Goal: Task Accomplishment & Management: Manage account settings

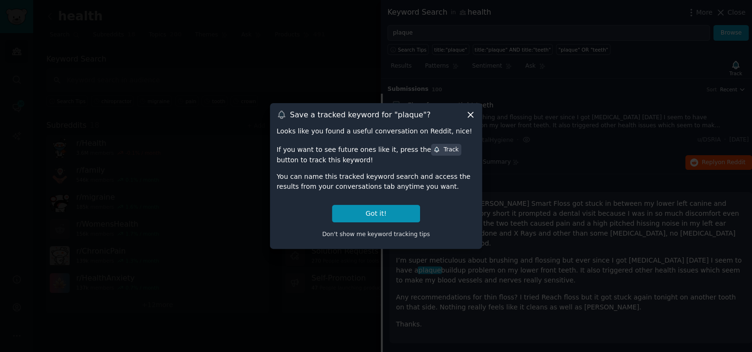
scroll to position [15, 0]
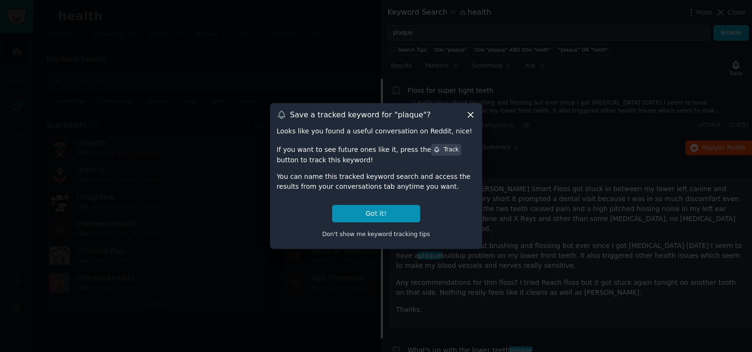
click at [470, 115] on icon at bounding box center [470, 115] width 5 height 5
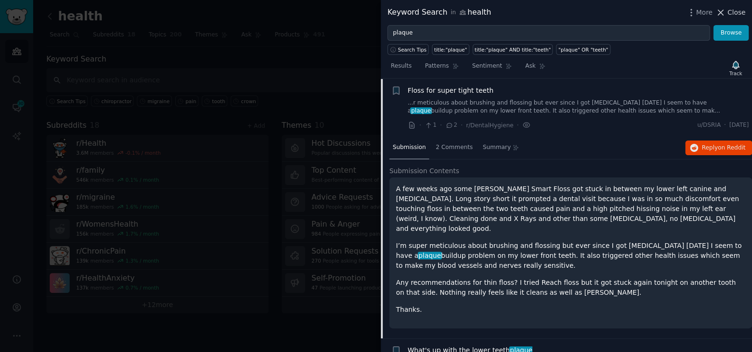
click at [728, 13] on button "Close" at bounding box center [731, 13] width 30 height 10
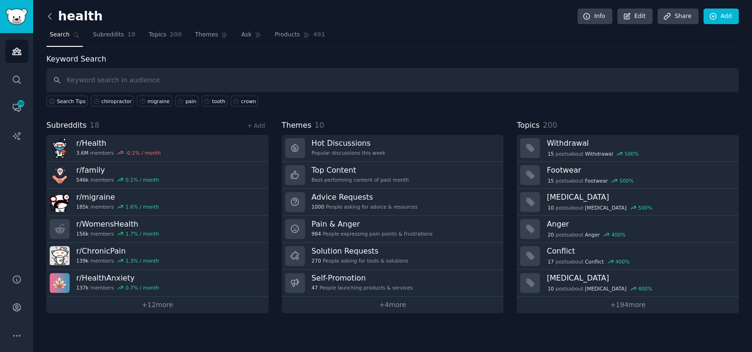
click at [50, 12] on icon at bounding box center [50, 16] width 10 height 10
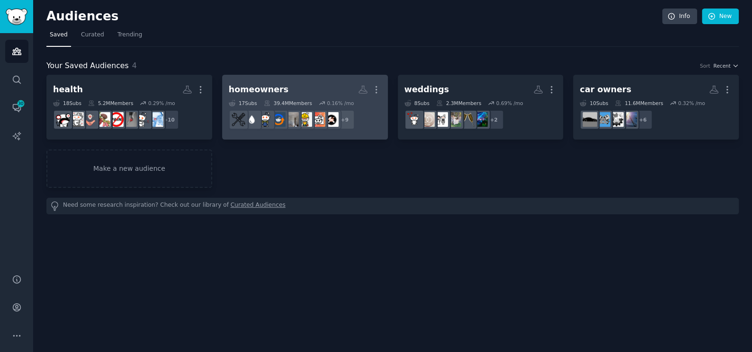
click at [312, 79] on link "homeowners More 17 Sub s 39.4M Members 0.16 % /mo r/homerenovations + 9" at bounding box center [305, 107] width 166 height 65
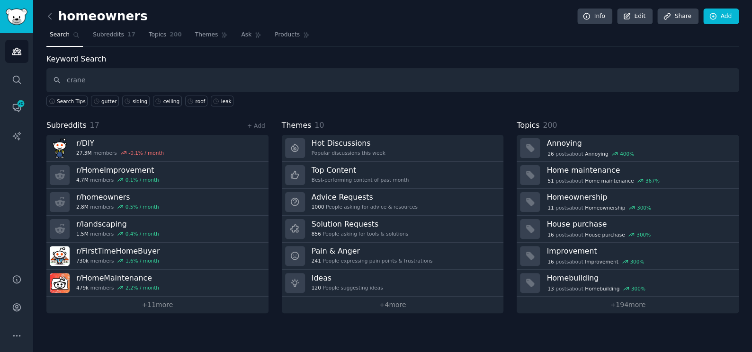
type input "crane"
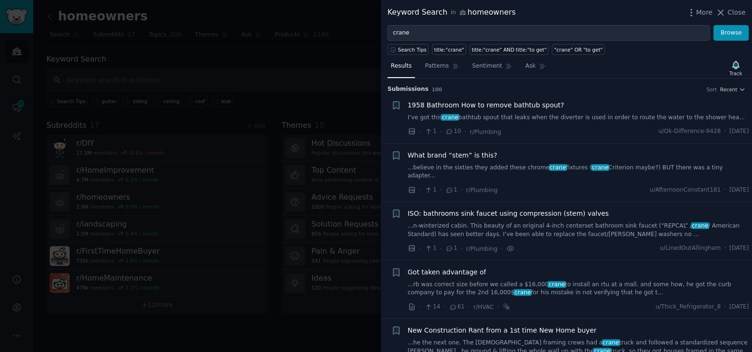
click at [321, 49] on div at bounding box center [376, 176] width 752 height 352
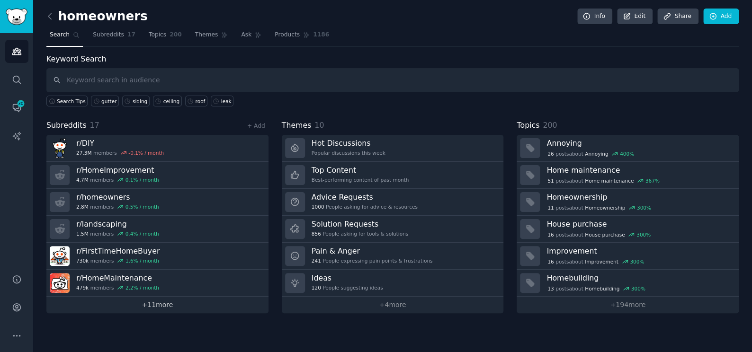
click at [155, 306] on link "+ 11 more" at bounding box center [157, 305] width 222 height 17
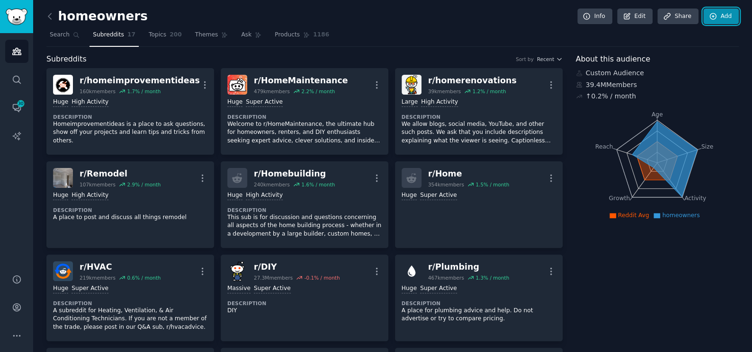
click at [714, 19] on icon at bounding box center [713, 16] width 9 height 9
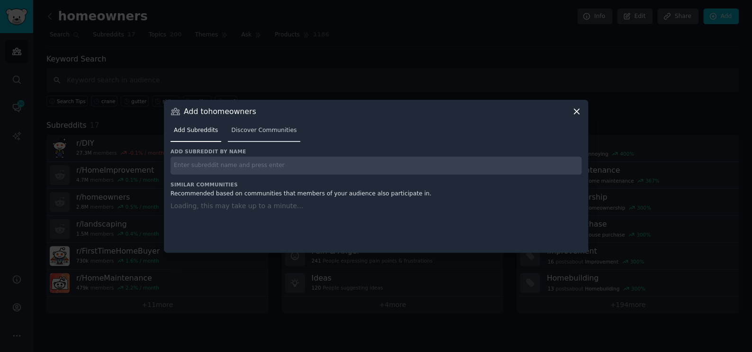
click at [261, 125] on link "Discover Communities" at bounding box center [264, 132] width 72 height 19
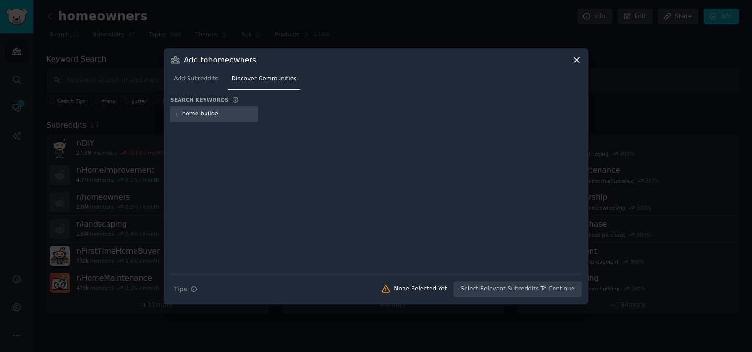
type input "home builder"
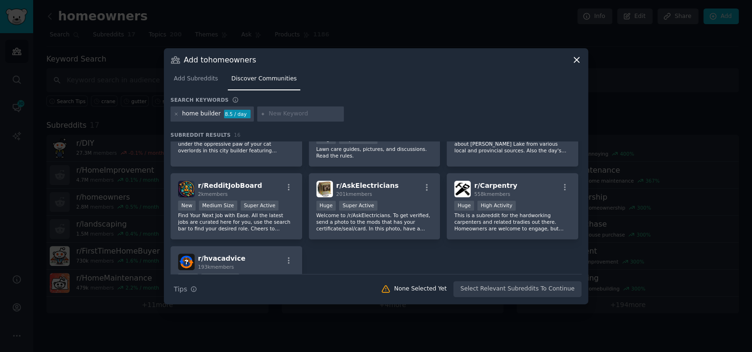
scroll to position [314, 0]
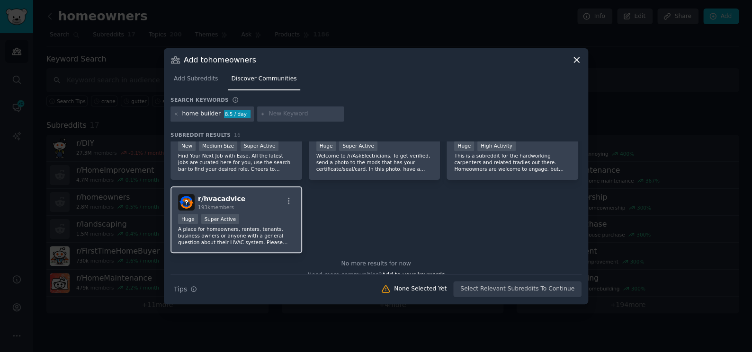
click at [252, 210] on div "r/ hvacadvice 193k members Huge Super Active A place for homeowners, renters, t…" at bounding box center [236, 220] width 132 height 67
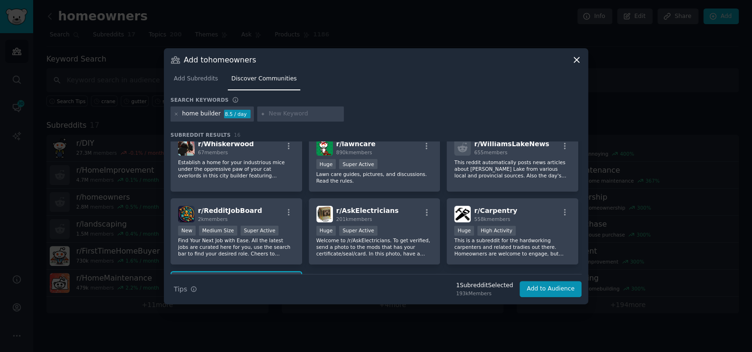
scroll to position [228, 0]
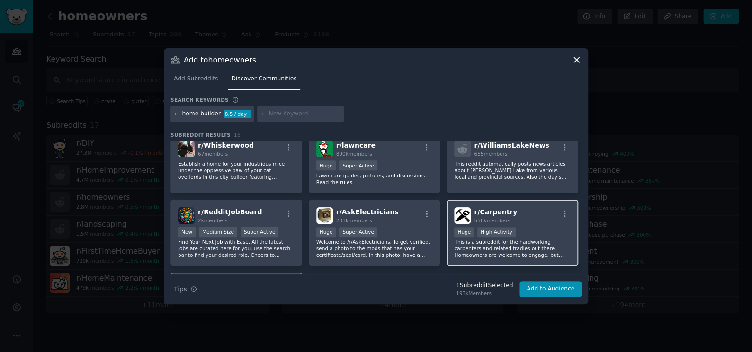
click at [536, 221] on div "r/ Carpentry 558k members" at bounding box center [512, 215] width 116 height 17
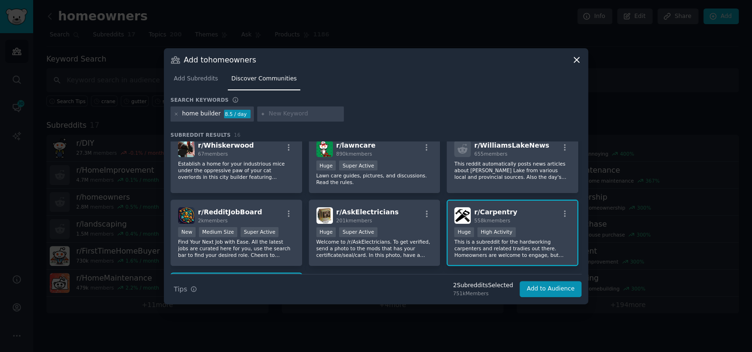
click at [528, 220] on div "r/ Carpentry 558k members" at bounding box center [512, 215] width 116 height 17
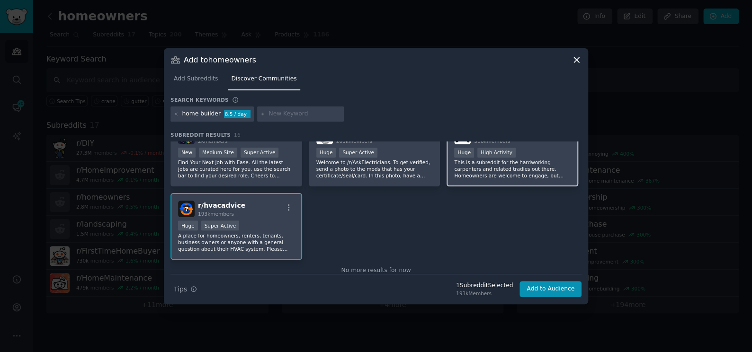
scroll to position [324, 0]
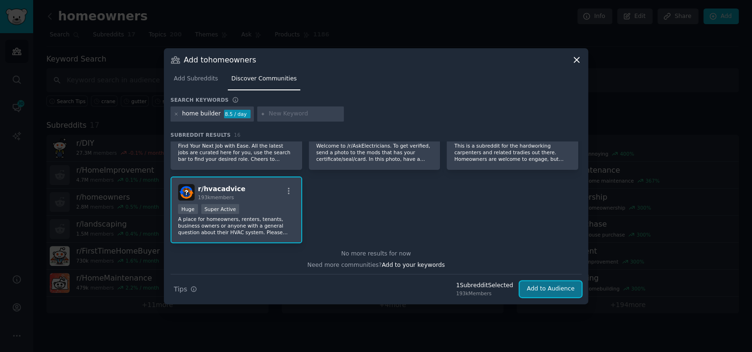
click at [543, 284] on button "Add to Audience" at bounding box center [550, 289] width 62 height 16
